Goal: Check status: Check status

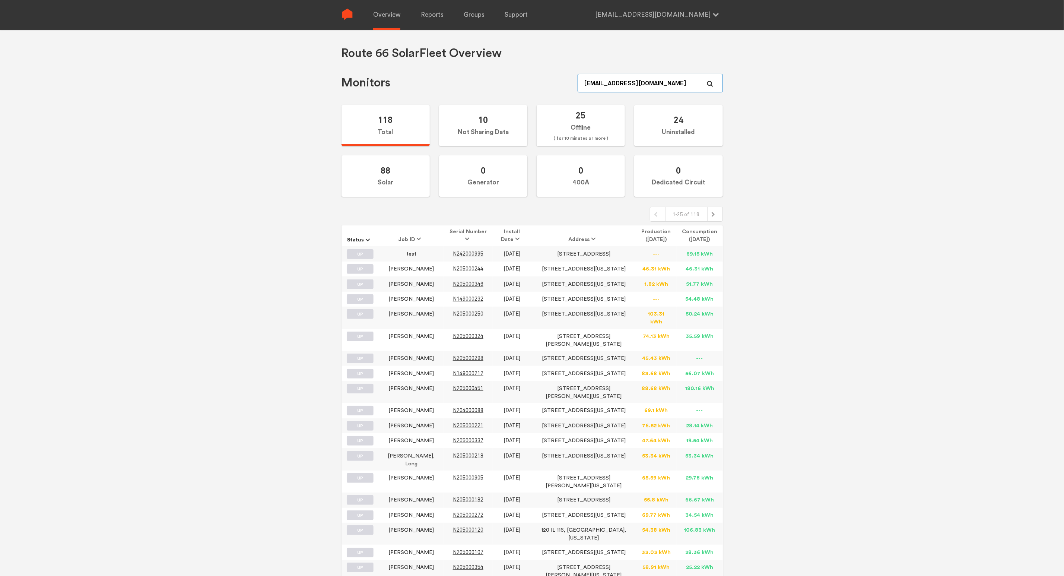
click at [645, 82] on input "[EMAIL_ADDRESS][DOMAIN_NAME]" at bounding box center [650, 83] width 145 height 19
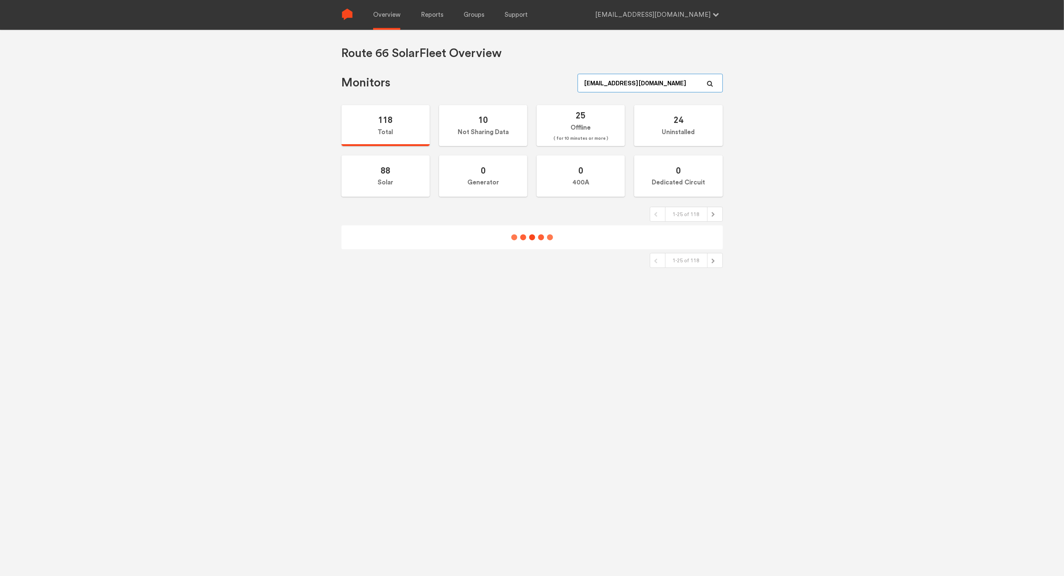
click at [645, 82] on input "[EMAIL_ADDRESS][DOMAIN_NAME]" at bounding box center [650, 83] width 145 height 19
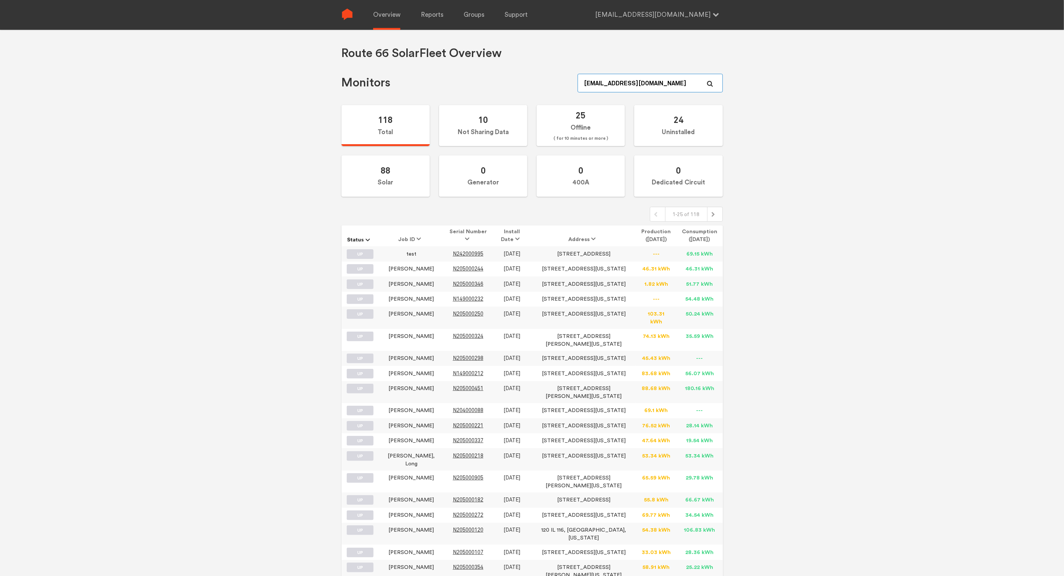
click at [645, 82] on input "[EMAIL_ADDRESS][DOMAIN_NAME]" at bounding box center [650, 83] width 145 height 19
type input "gist"
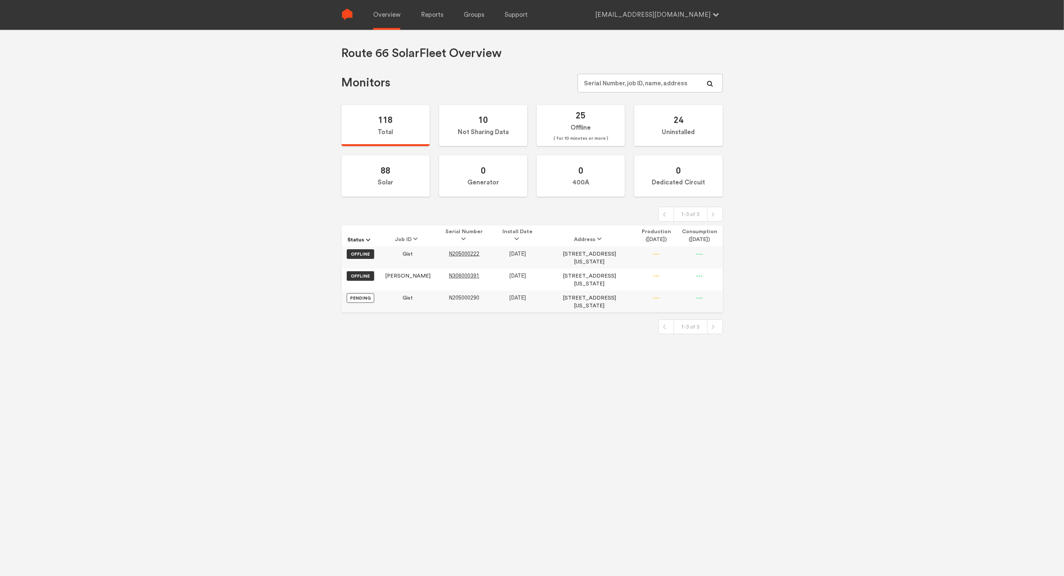
click at [449, 295] on span "N205000290" at bounding box center [464, 298] width 31 height 6
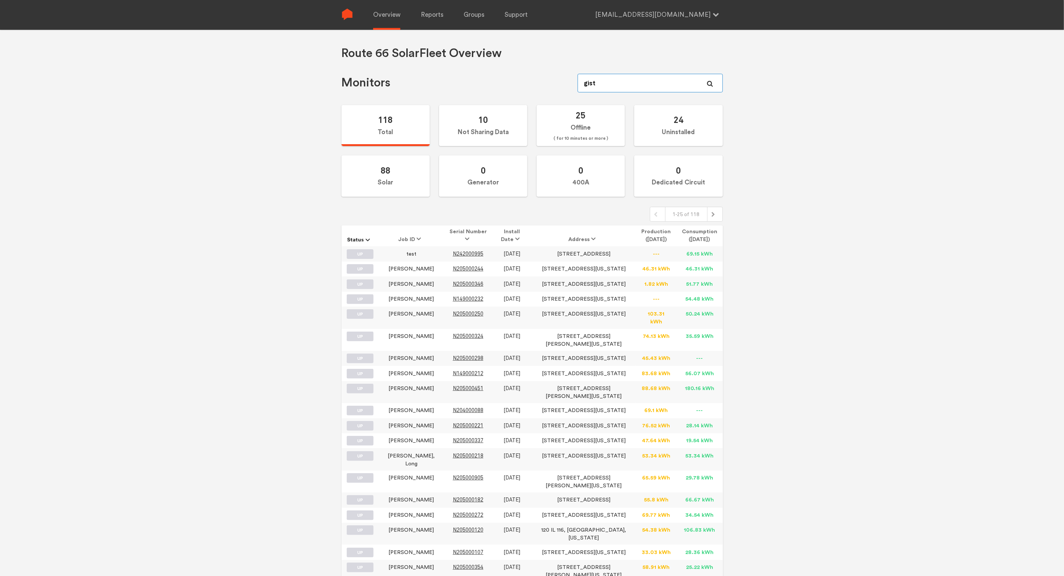
click at [627, 82] on input "gist" at bounding box center [650, 83] width 145 height 19
type input "ter"
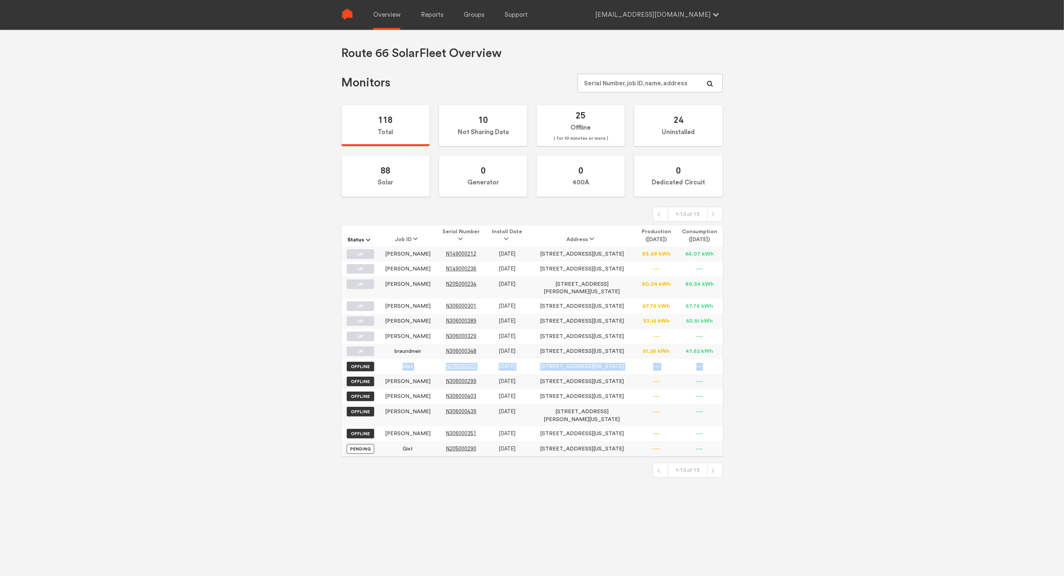
drag, startPoint x: 400, startPoint y: 368, endPoint x: 706, endPoint y: 370, distance: 306.3
click at [706, 370] on tr "OFFLINE Gist N205000222 [DATE] [STREET_ADDRESS][US_STATE] --- ---" at bounding box center [533, 366] width 382 height 15
drag, startPoint x: 385, startPoint y: 338, endPoint x: 710, endPoint y: 340, distance: 324.9
click at [710, 340] on tr "UP [PERSON_NAME] N306000329 [DATE] [STREET_ADDRESS][US_STATE] --- ---" at bounding box center [533, 336] width 382 height 15
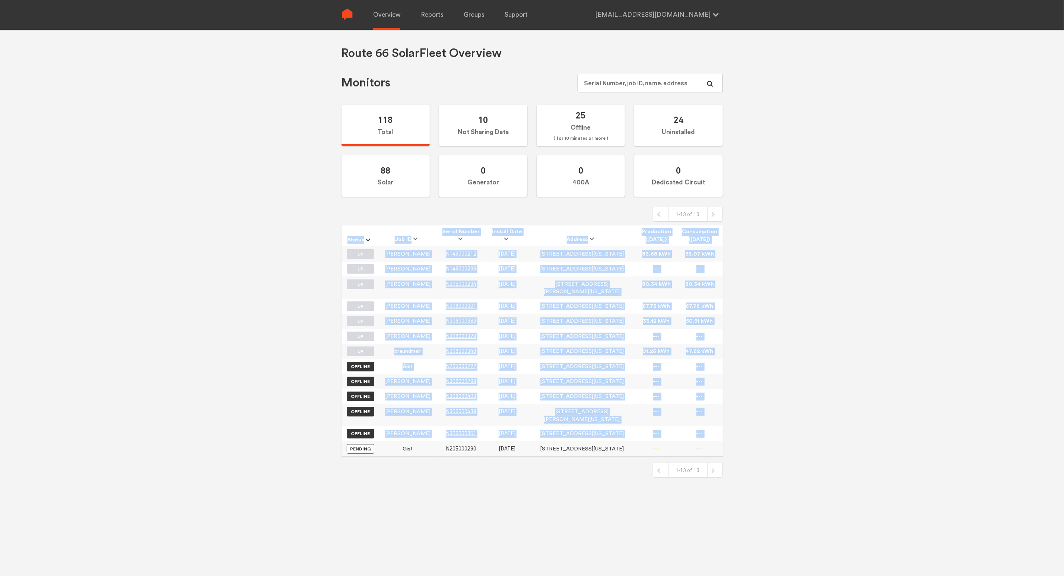
drag, startPoint x: 397, startPoint y: 452, endPoint x: 773, endPoint y: 453, distance: 375.6
click at [773, 453] on div "Route 66 Solar Fleet Overview Monitors 118 Total 10 Not Sharing Data 25 Offline…" at bounding box center [532, 318] width 1064 height 576
click at [483, 454] on td "N205000290" at bounding box center [461, 448] width 51 height 15
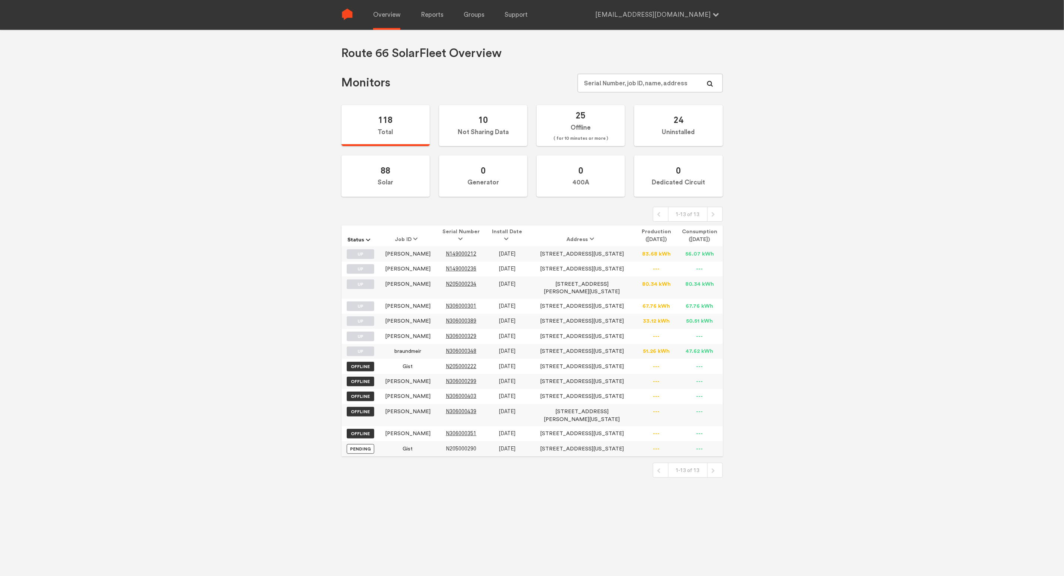
click at [456, 452] on span "N205000290" at bounding box center [461, 449] width 31 height 6
